Goal: Entertainment & Leisure: Consume media (video, audio)

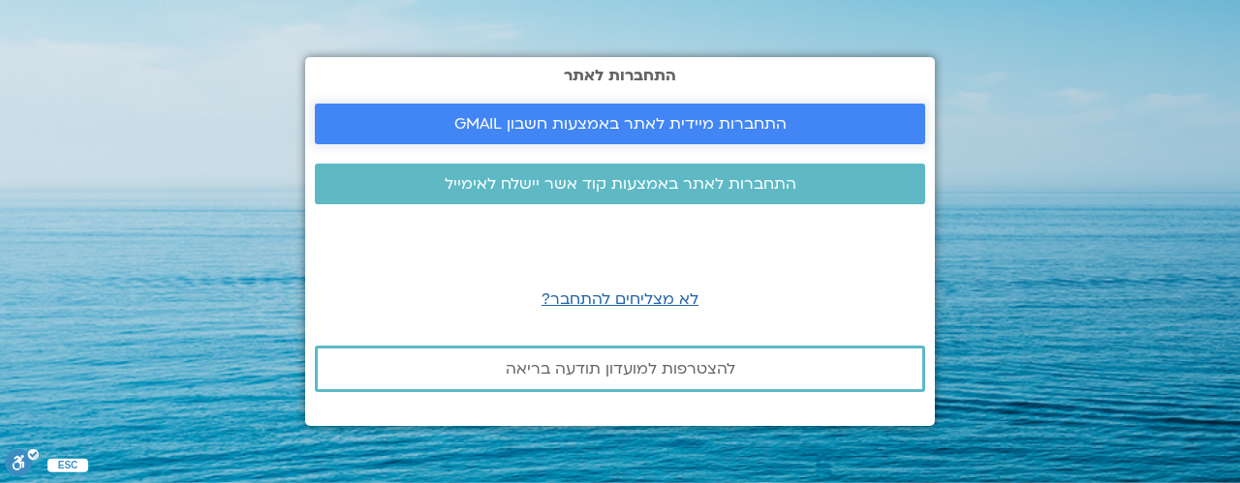
click at [634, 123] on span "התחברות מיידית לאתר באמצעות חשבון GMAIL" at bounding box center [620, 123] width 332 height 17
click at [634, 175] on span "התחברות לאתר באמצעות קוד אשר יישלח לאימייל" at bounding box center [621, 183] width 352 height 17
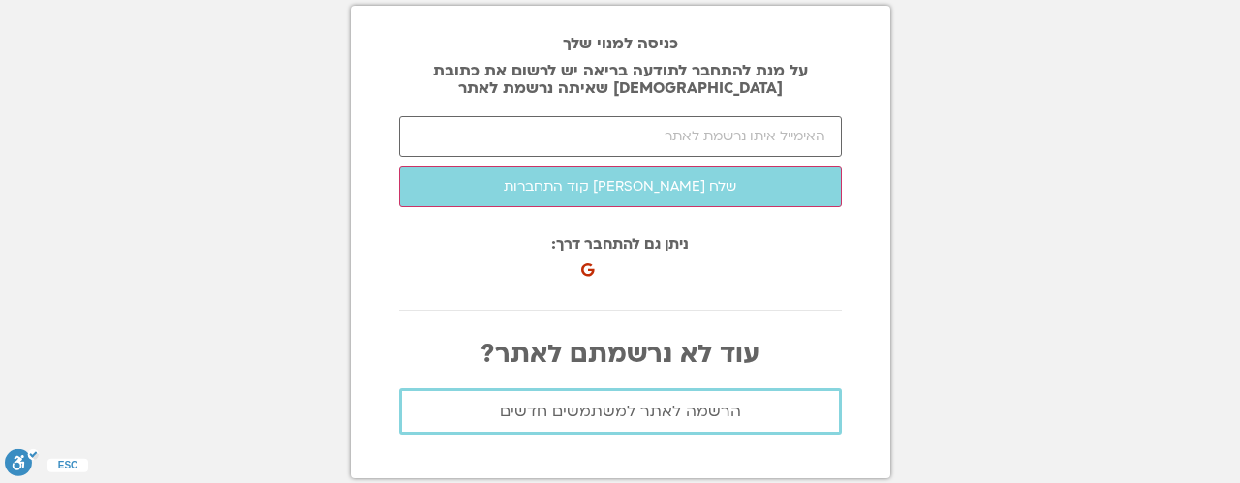
click at [142, 181] on section "כניסה למנוי שלך על מנת להתחבר לתודעה בריאה יש לרשום את כתובת האיימל שאיתה נרשמת…" at bounding box center [620, 241] width 1240 height 483
click at [1034, 63] on section "כניסה למנוי שלך על מנת להתחבר לתודעה בריאה יש לרשום את כתובת האיימל שאיתה נרשמת…" at bounding box center [620, 241] width 1240 height 483
click at [229, 49] on section "כניסה למנוי שלך על מנת להתחבר לתודעה בריאה יש לרשום את כתובת האיימל שאיתה נרשמת…" at bounding box center [620, 241] width 1240 height 483
click at [231, 87] on section "כניסה למנוי שלך על מנת להתחבר לתודעה בריאה יש לרשום את כתובת האיימל שאיתה נרשמת…" at bounding box center [620, 241] width 1240 height 483
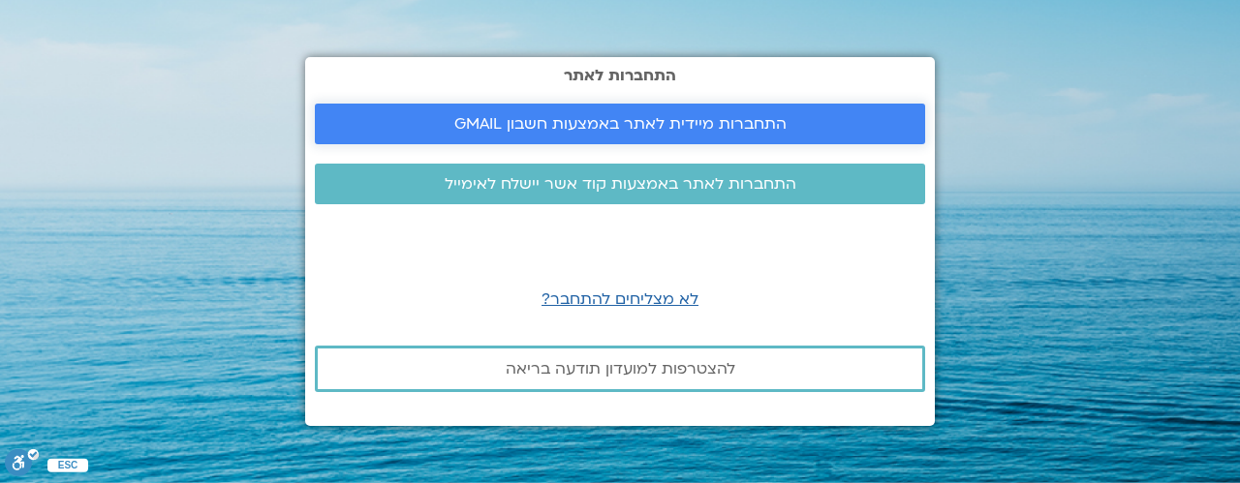
click at [595, 123] on span "התחברות מיידית לאתר באמצעות חשבון GMAIL" at bounding box center [620, 123] width 332 height 17
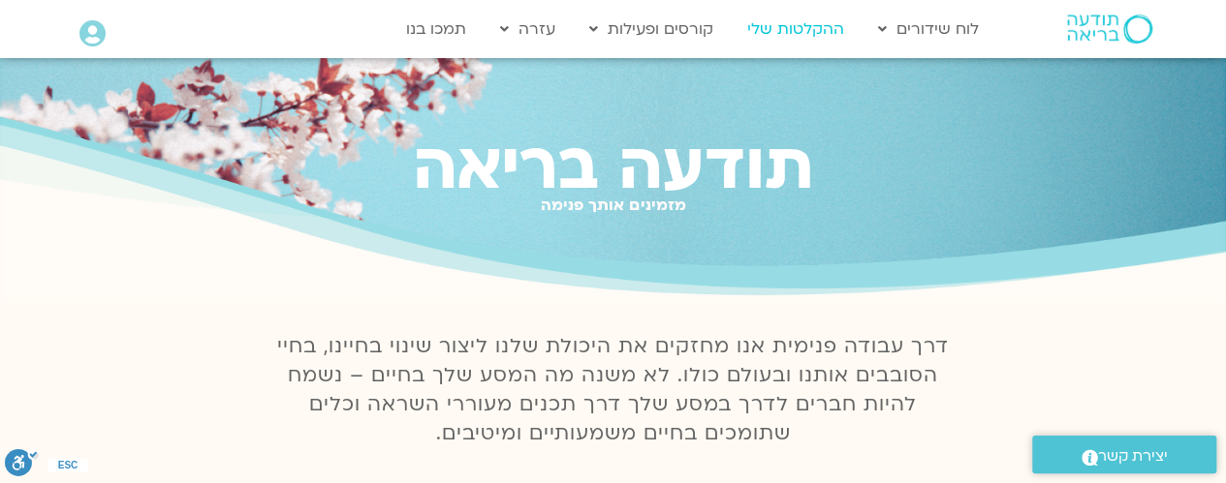
click at [800, 29] on link "ההקלטות שלי" at bounding box center [795, 29] width 116 height 37
click at [794, 29] on link "ההקלטות שלי" at bounding box center [795, 29] width 116 height 37
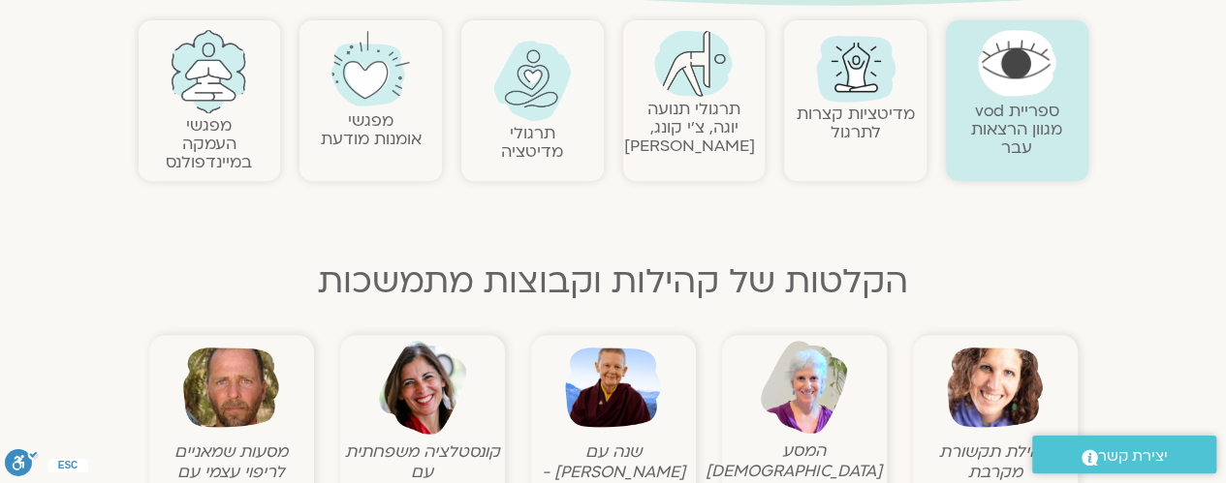
scroll to position [484, 0]
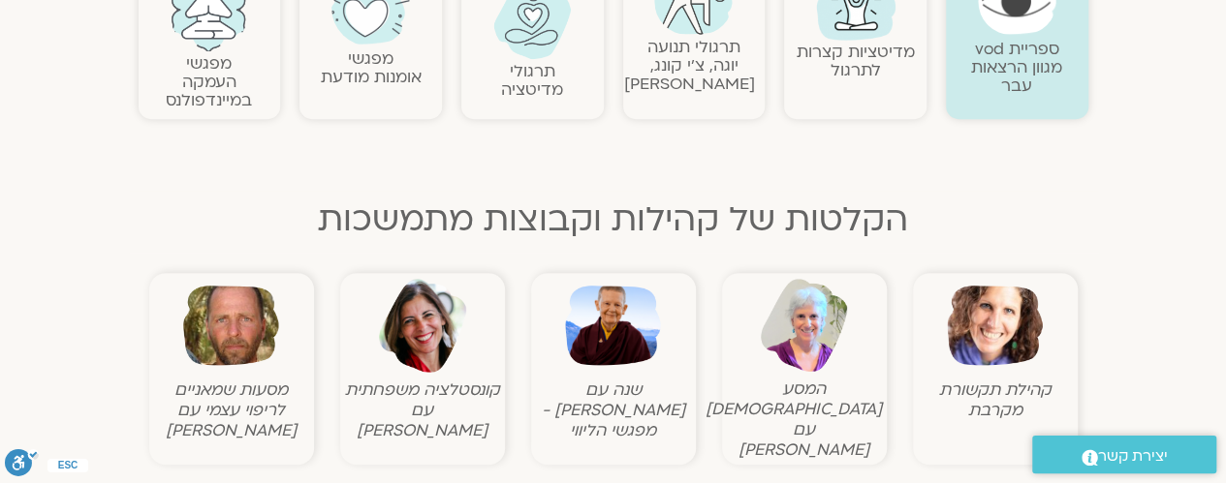
click at [617, 323] on img at bounding box center [613, 326] width 96 height 96
click at [608, 327] on img at bounding box center [613, 326] width 96 height 96
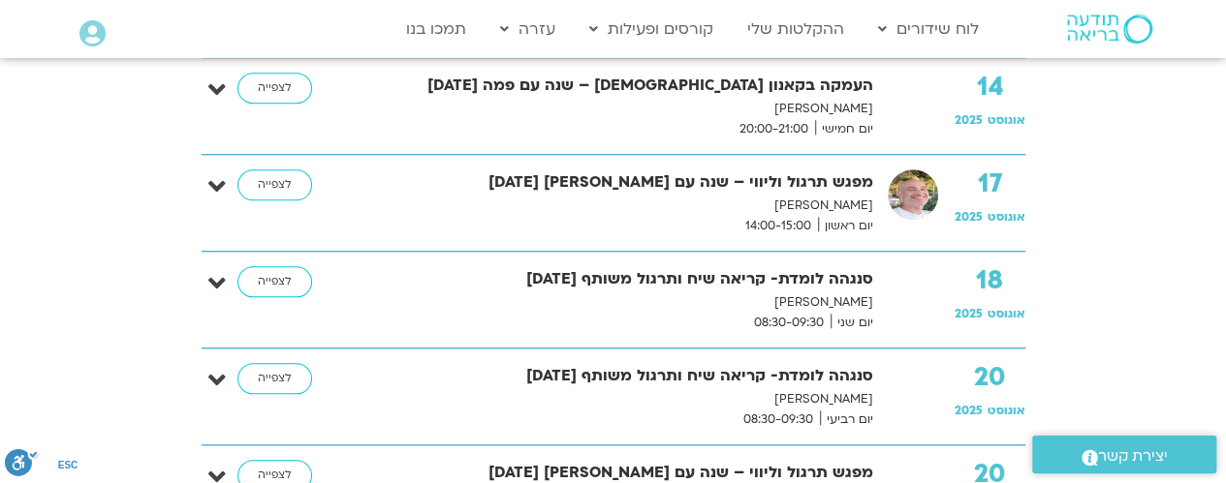
scroll to position [872, 0]
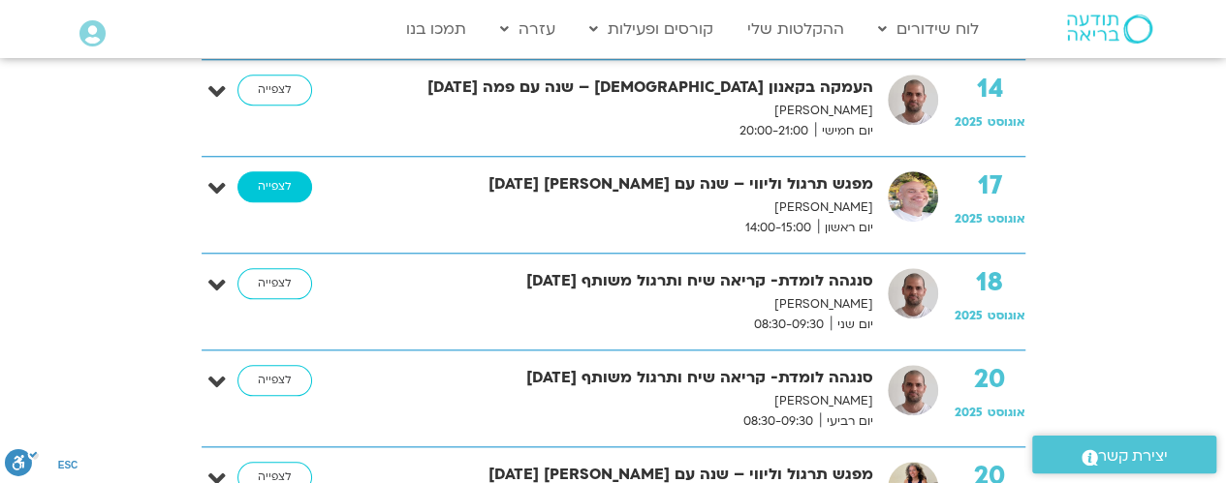
click at [270, 180] on link "לצפייה" at bounding box center [274, 187] width 75 height 31
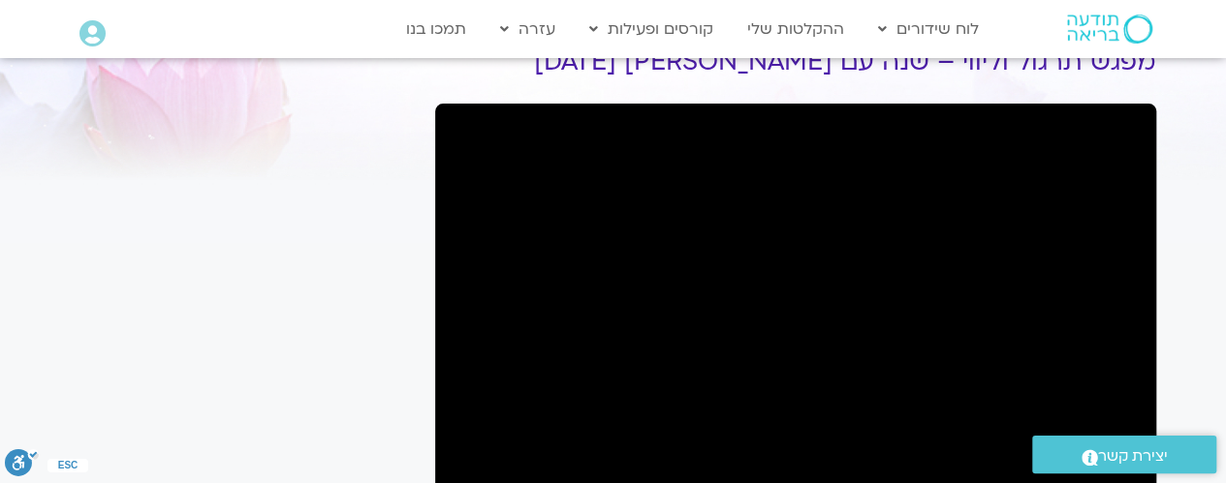
scroll to position [194, 0]
